Goal: Task Accomplishment & Management: Manage account settings

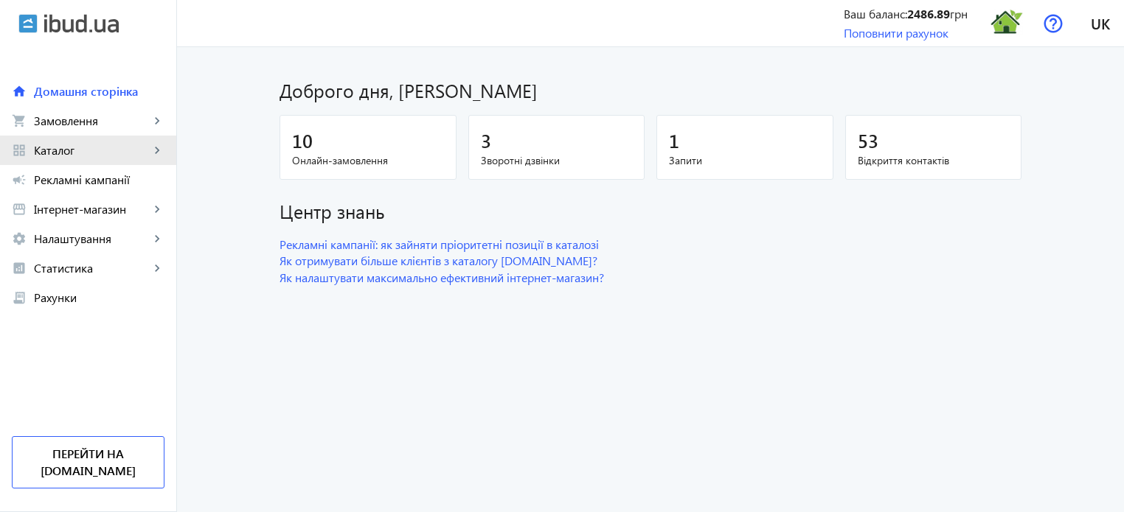
click at [78, 148] on span "Каталог" at bounding box center [92, 150] width 116 height 15
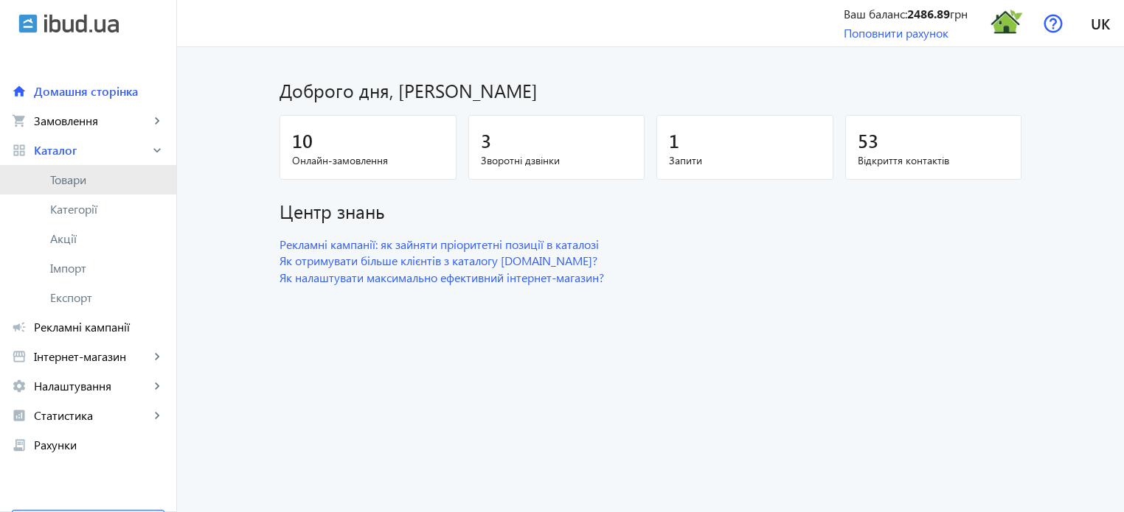
click at [82, 187] on span "Товари" at bounding box center [107, 180] width 114 height 15
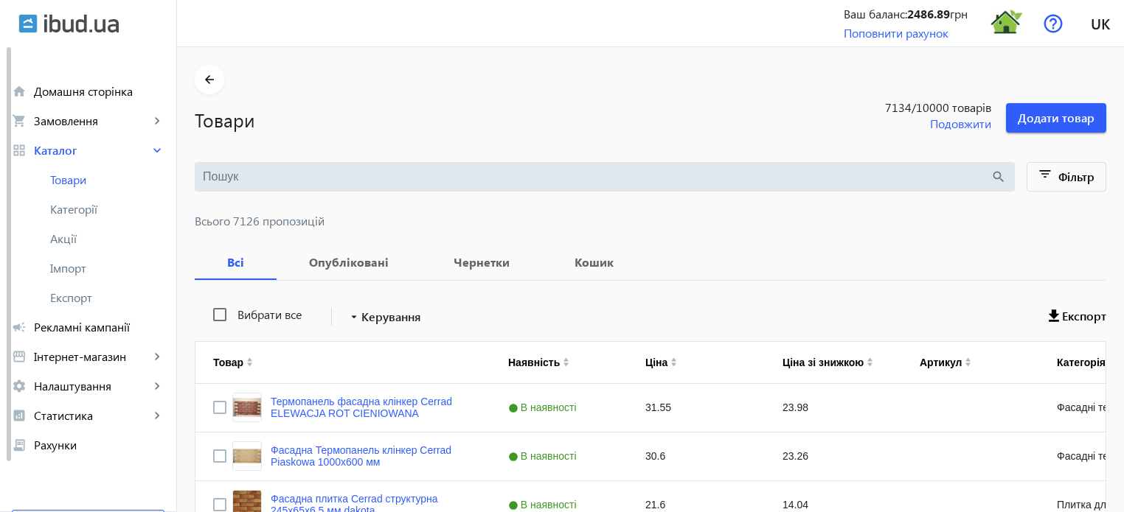
scroll to position [56, 0]
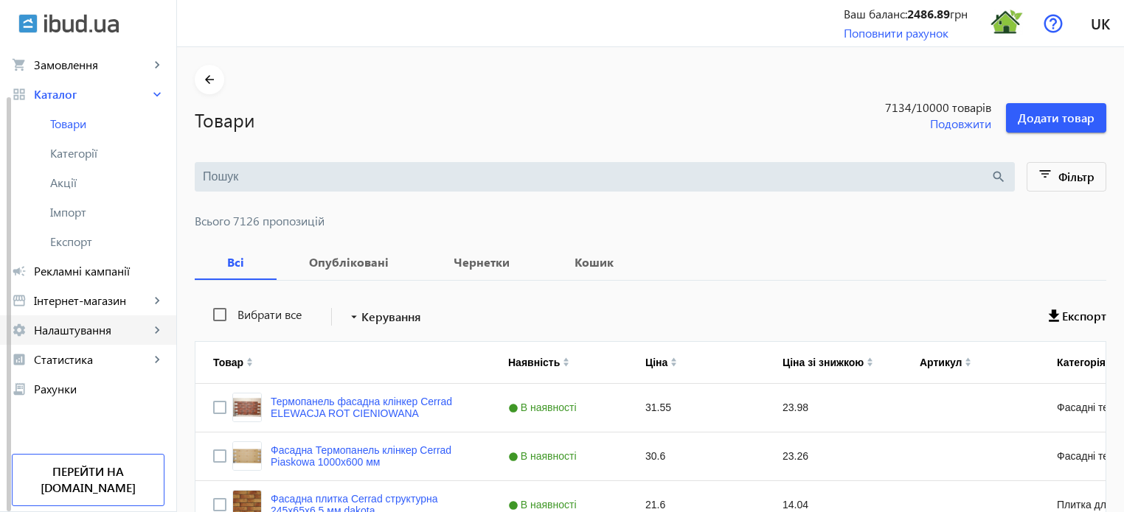
click at [103, 331] on span "Налаштування" at bounding box center [92, 330] width 116 height 15
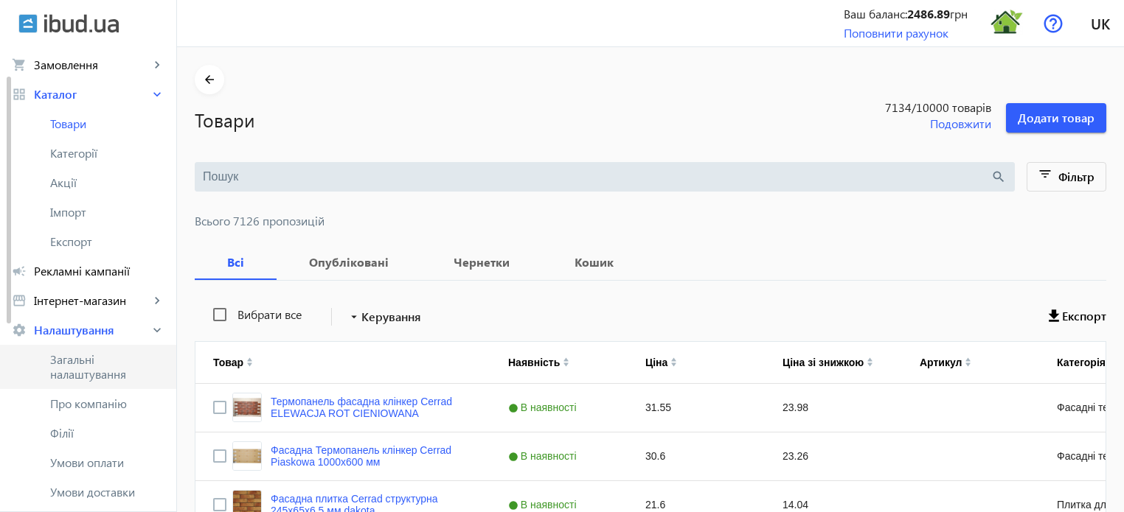
click at [92, 365] on span "Загальні налаштування" at bounding box center [107, 366] width 114 height 29
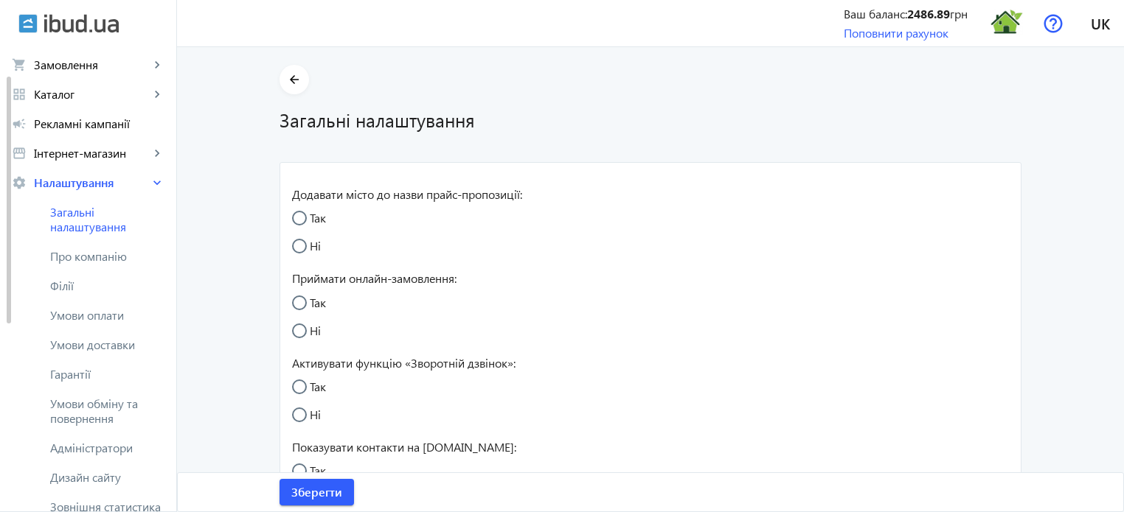
radio input "true"
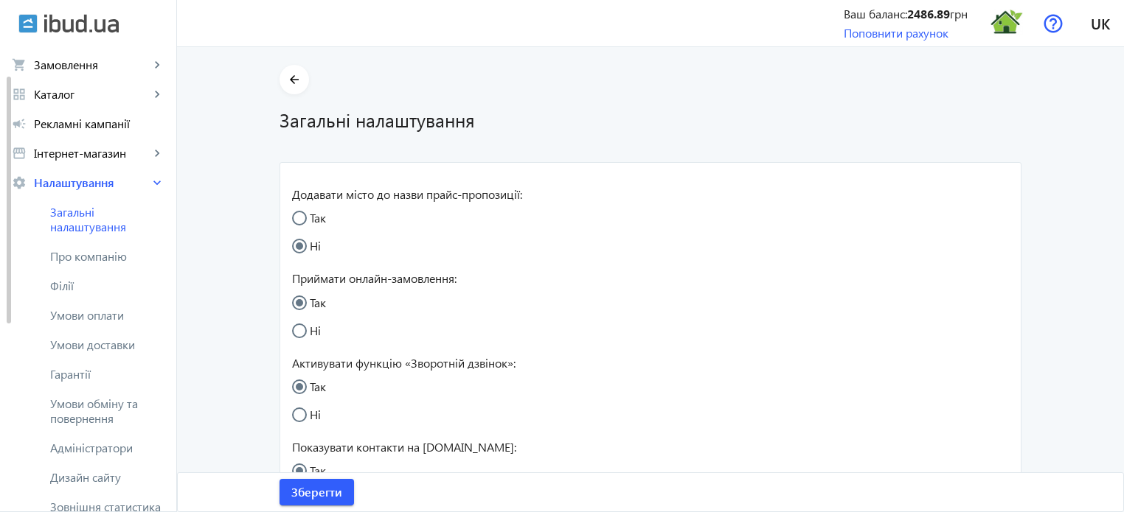
radio input "true"
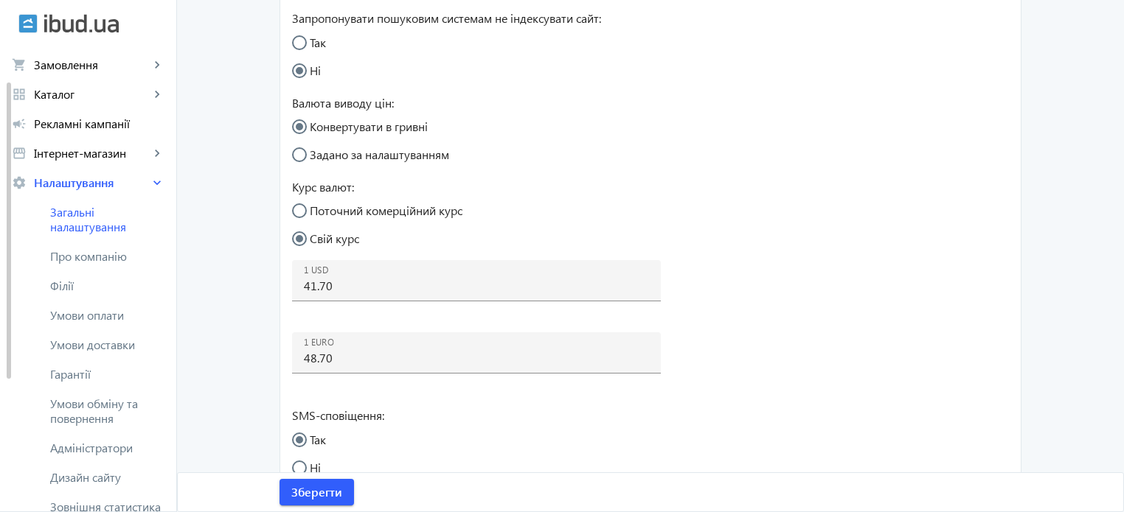
scroll to position [516, 0]
